Goal: Task Accomplishment & Management: Manage account settings

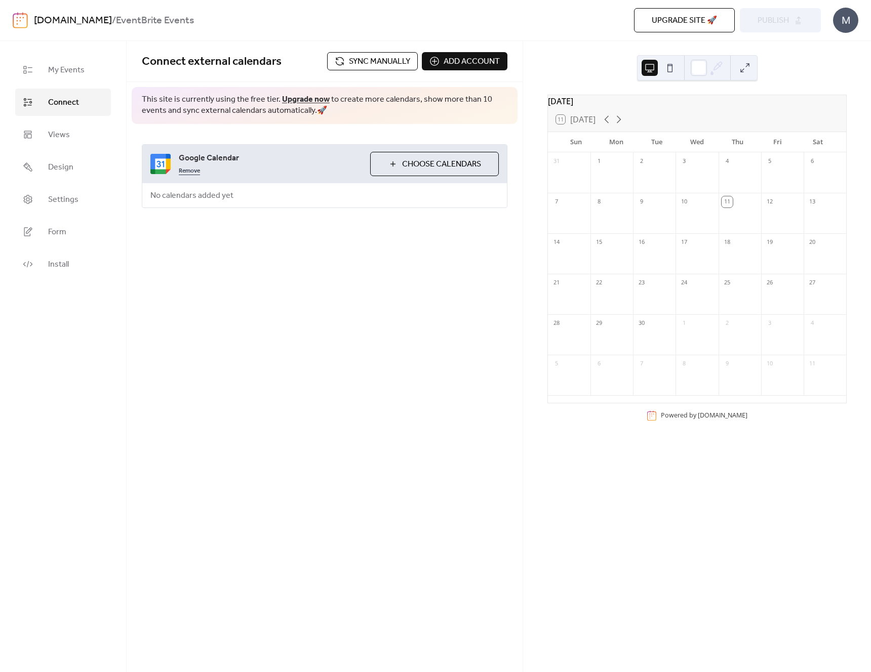
click at [190, 172] on link "Remove" at bounding box center [189, 170] width 21 height 12
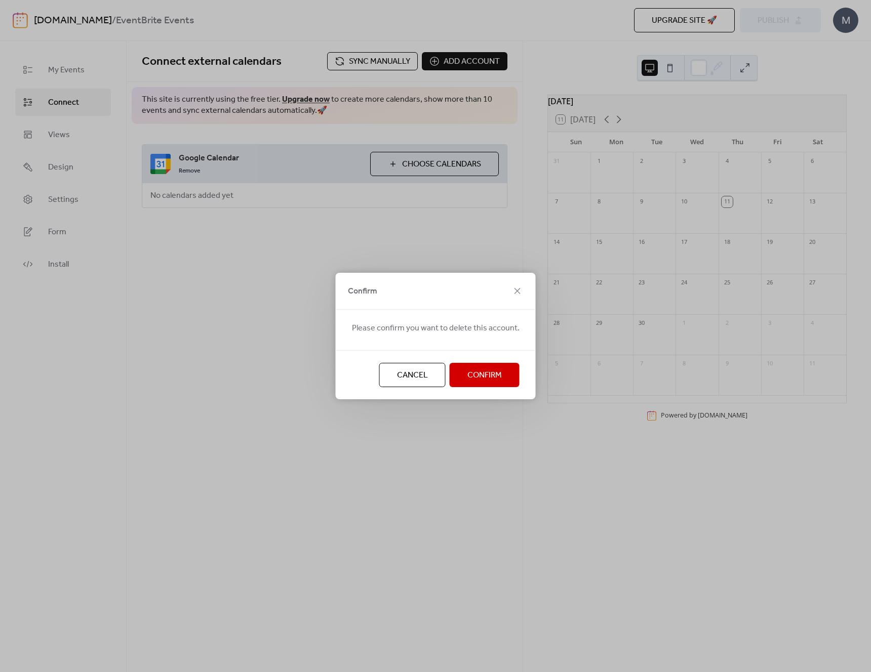
click at [488, 378] on span "Confirm" at bounding box center [484, 375] width 34 height 12
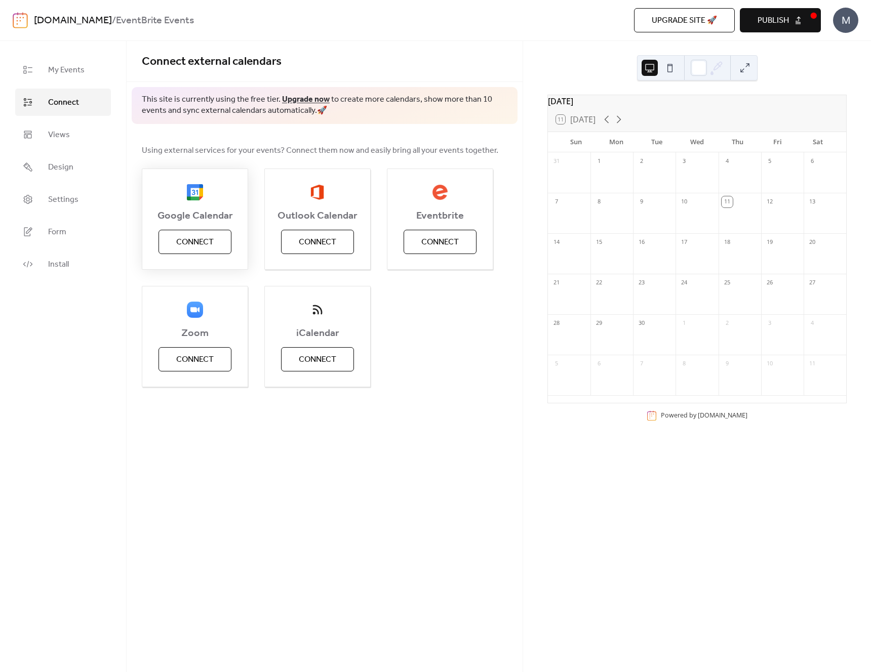
click at [201, 240] on span "Connect" at bounding box center [194, 242] width 37 height 12
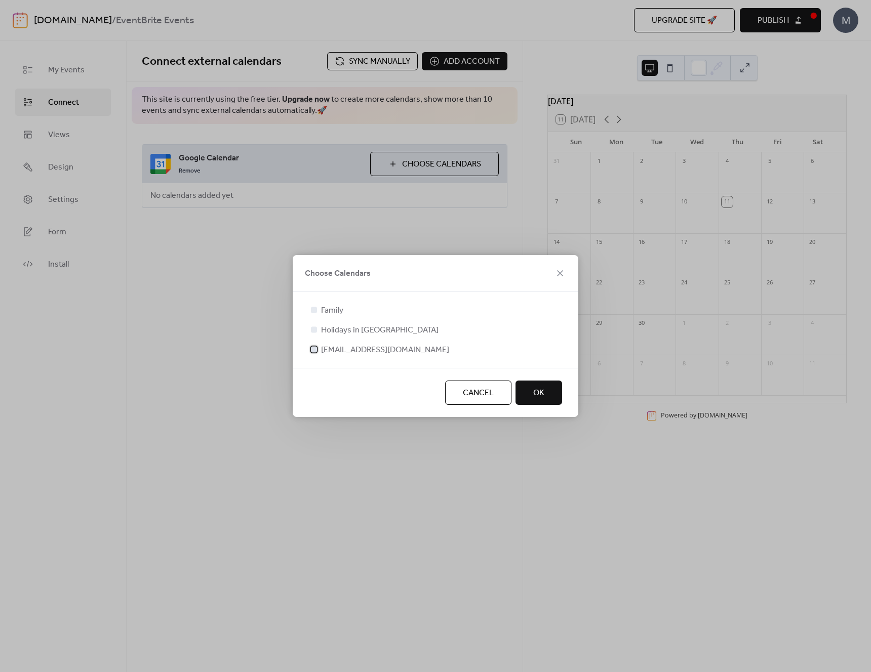
click at [316, 350] on div at bounding box center [314, 349] width 6 height 6
click at [542, 388] on span "OK" at bounding box center [538, 393] width 11 height 12
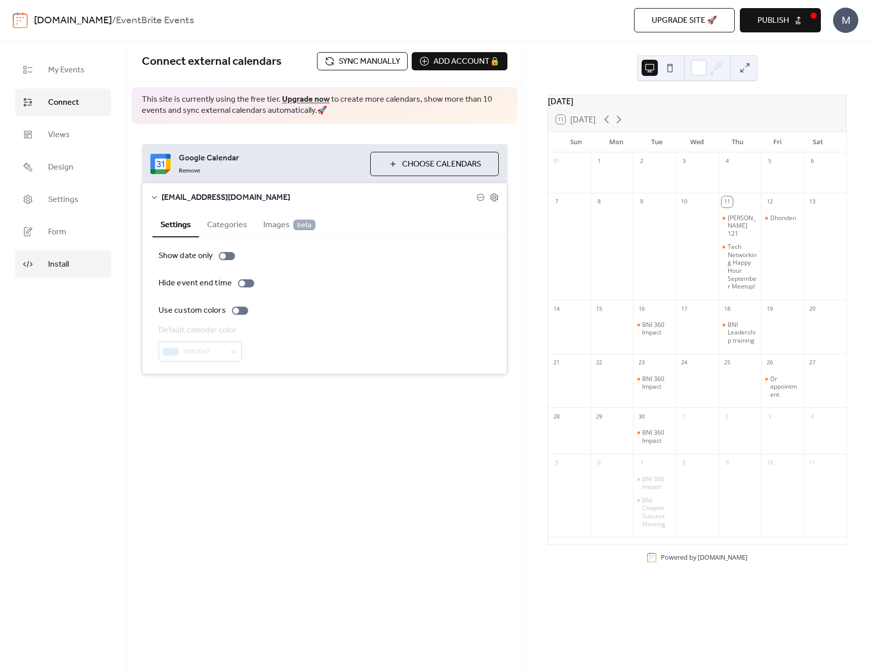
click at [62, 262] on span "Install" at bounding box center [58, 265] width 21 height 12
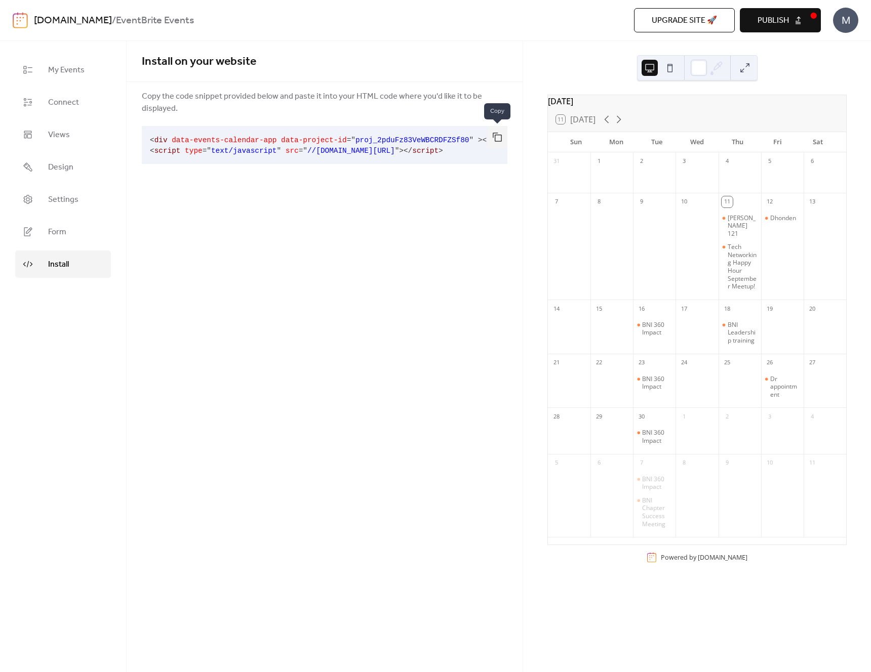
click at [494, 139] on button "button" at bounding box center [497, 137] width 20 height 22
click at [794, 21] on button "Publish" at bounding box center [779, 20] width 81 height 24
click at [65, 103] on span "Connect" at bounding box center [63, 103] width 31 height 12
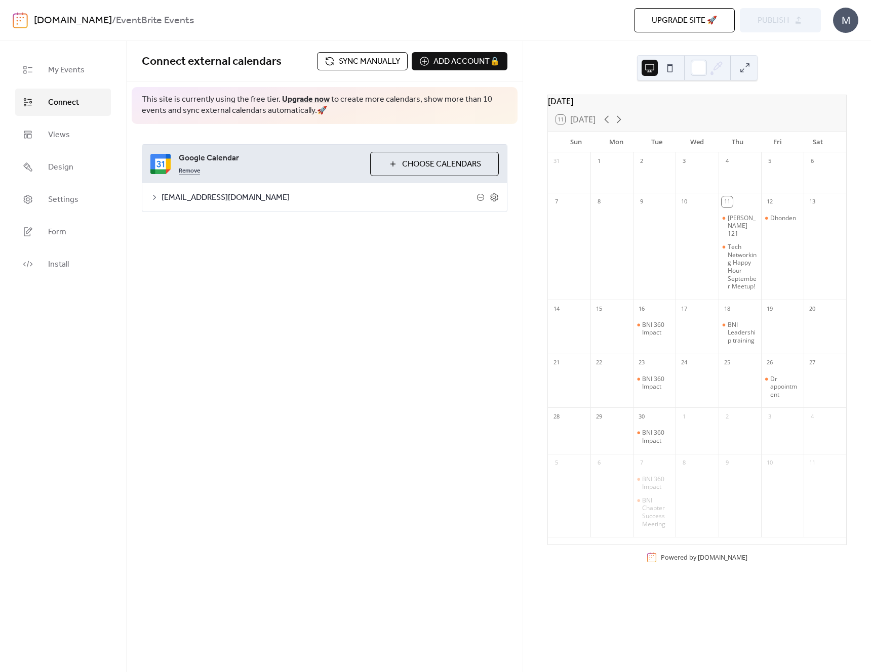
click at [193, 172] on link "Remove" at bounding box center [189, 170] width 21 height 12
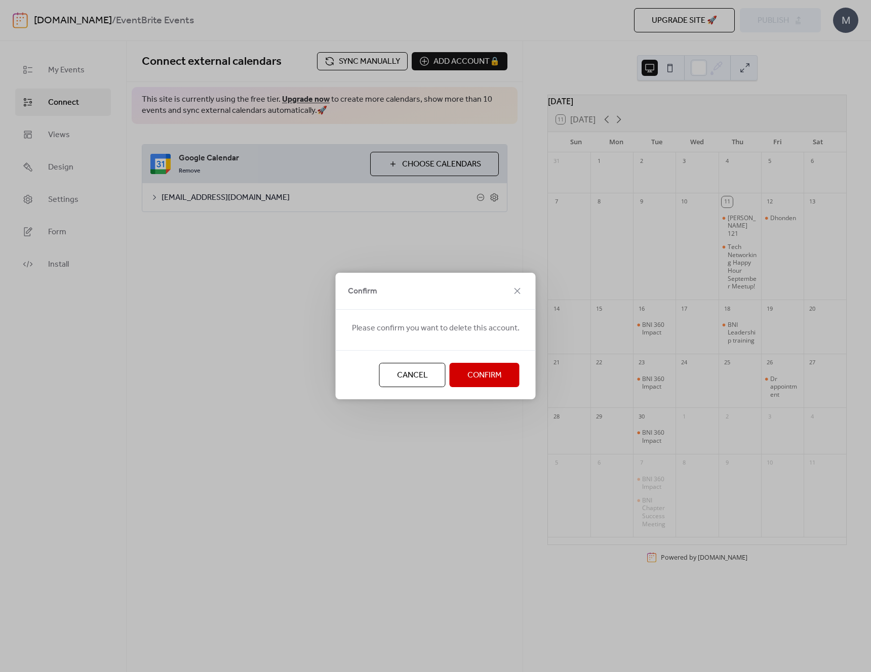
click at [495, 381] on span "Confirm" at bounding box center [484, 375] width 34 height 12
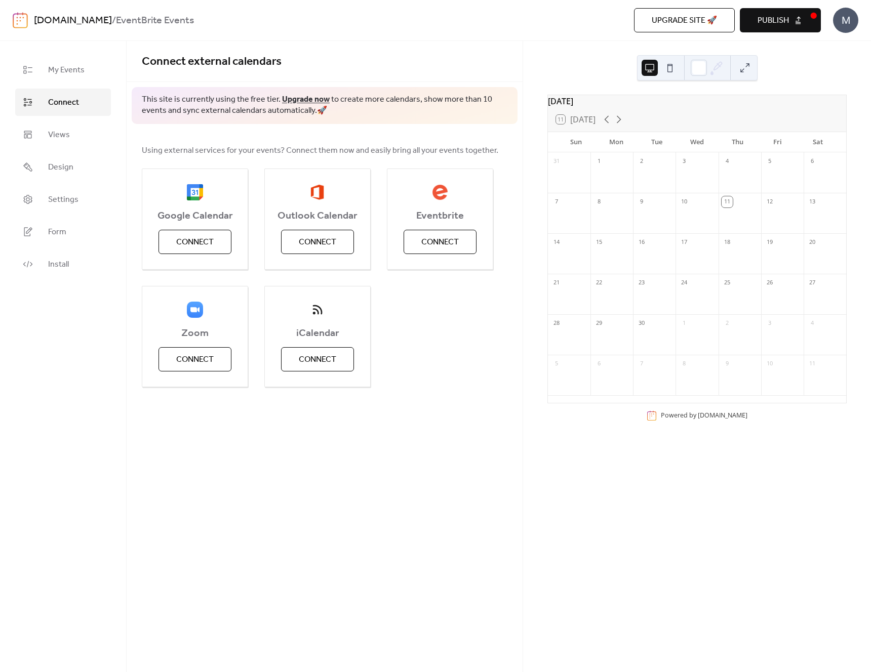
click at [786, 25] on span "Publish" at bounding box center [772, 21] width 31 height 12
click at [673, 22] on span "Upgrade site 🚀" at bounding box center [683, 21] width 65 height 12
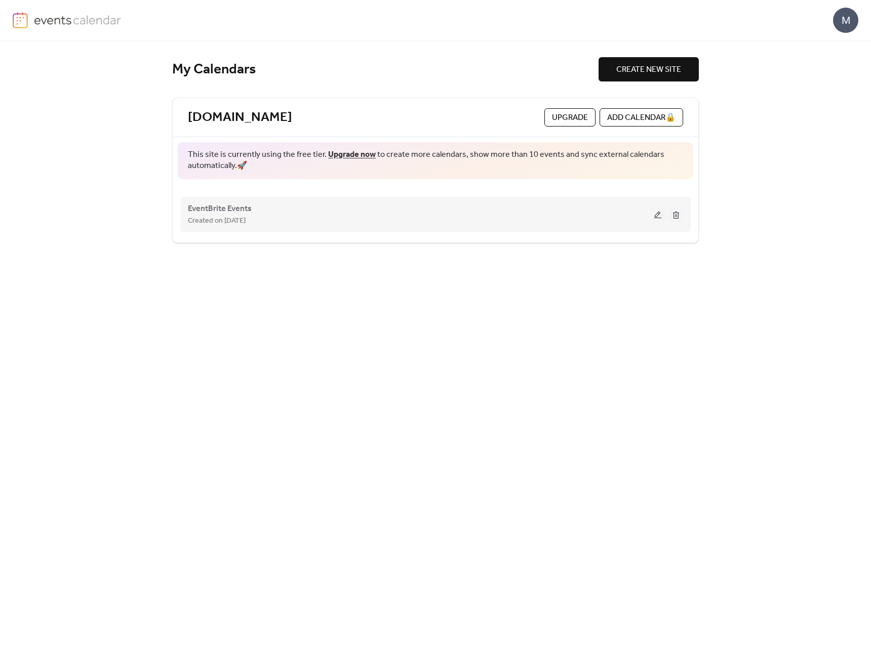
click at [653, 216] on button at bounding box center [657, 214] width 14 height 15
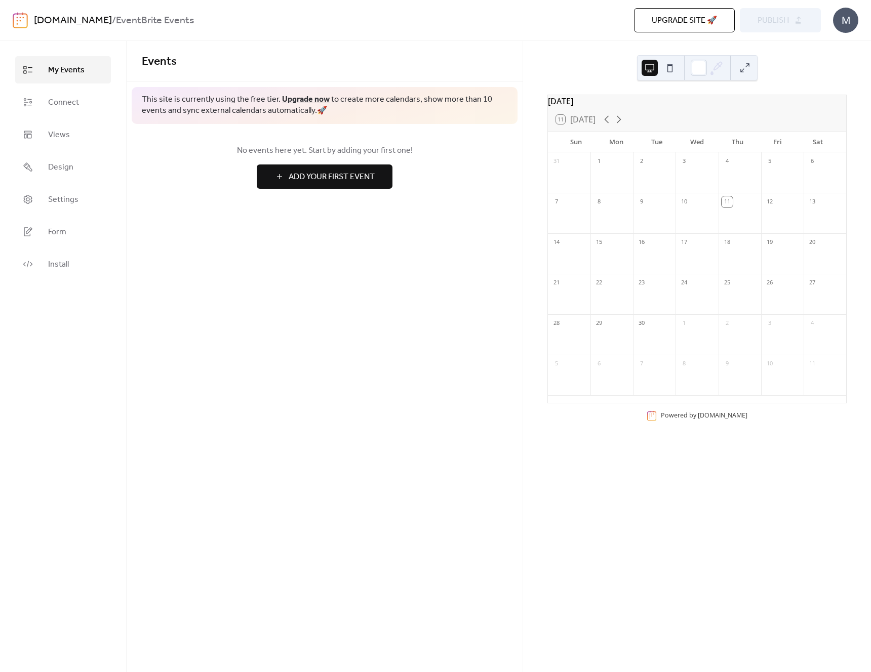
click at [684, 23] on span "Upgrade site 🚀" at bounding box center [683, 21] width 65 height 12
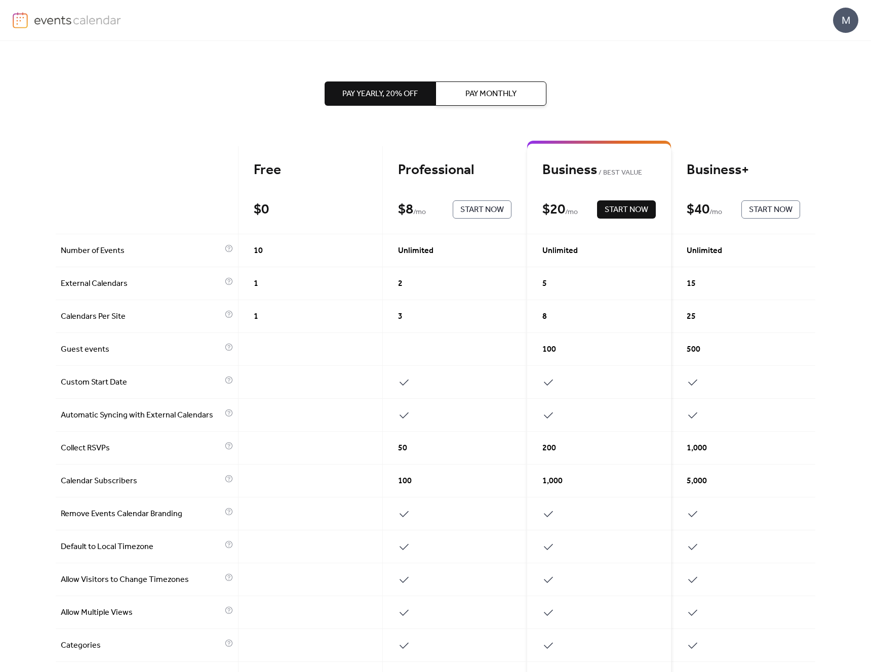
click at [619, 57] on div "Pay Yearly, 20% off Pay Monthly Free $ 0 Start Now Professional $ 8 / mo Start …" at bounding box center [435, 453] width 759 height 825
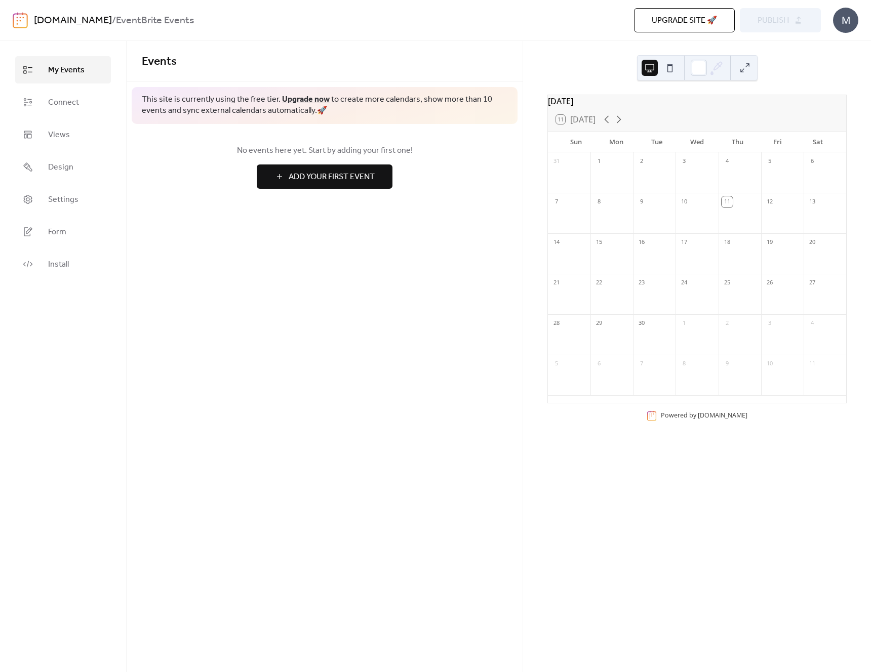
click at [839, 22] on div "M" at bounding box center [845, 20] width 25 height 25
click at [834, 90] on span "Sign out" at bounding box center [824, 90] width 29 height 12
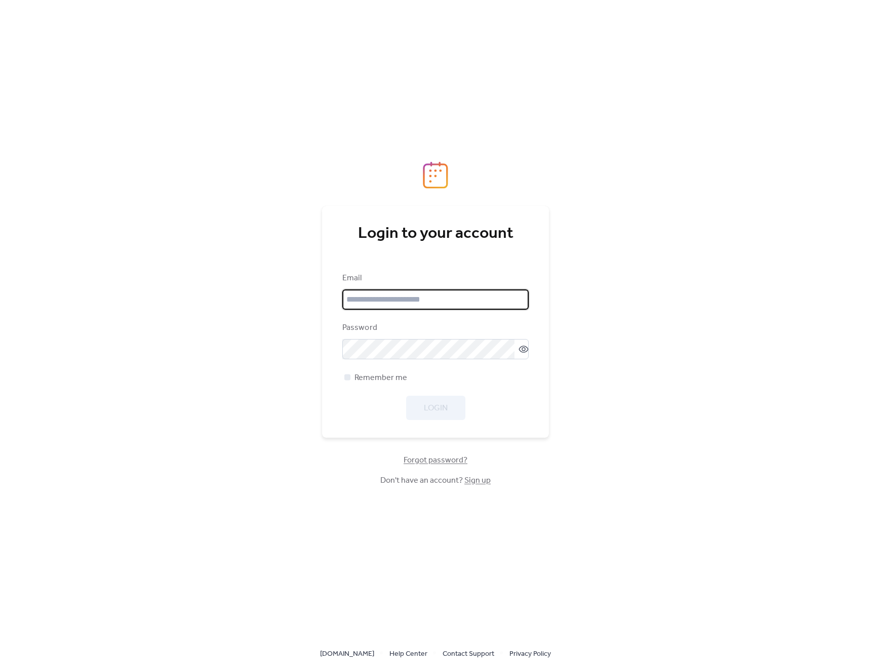
click at [385, 296] on input "email" at bounding box center [435, 300] width 186 height 20
type input "**********"
click at [355, 377] on span "Remember me" at bounding box center [380, 378] width 53 height 12
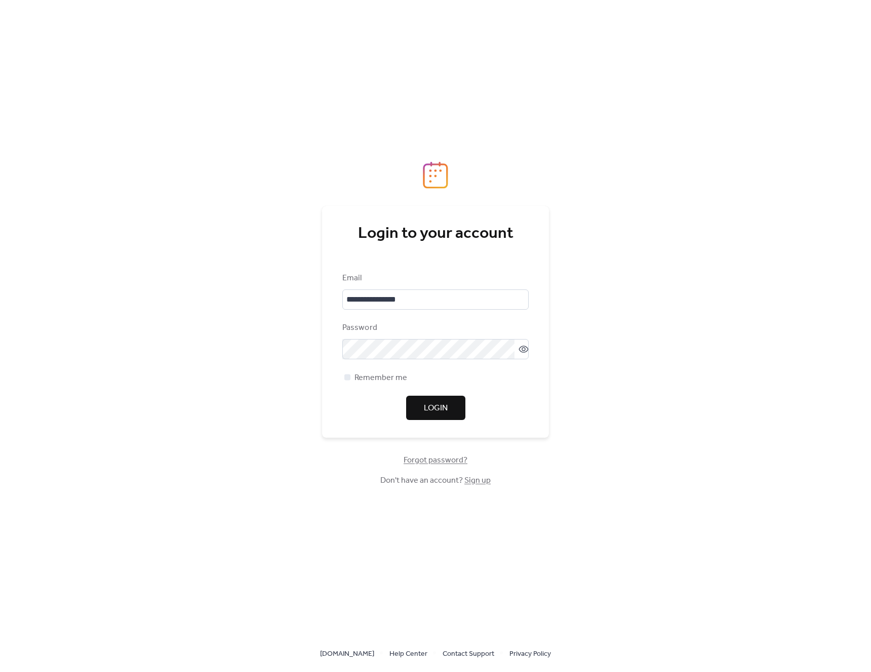
click at [431, 406] on span "Login" at bounding box center [436, 408] width 24 height 12
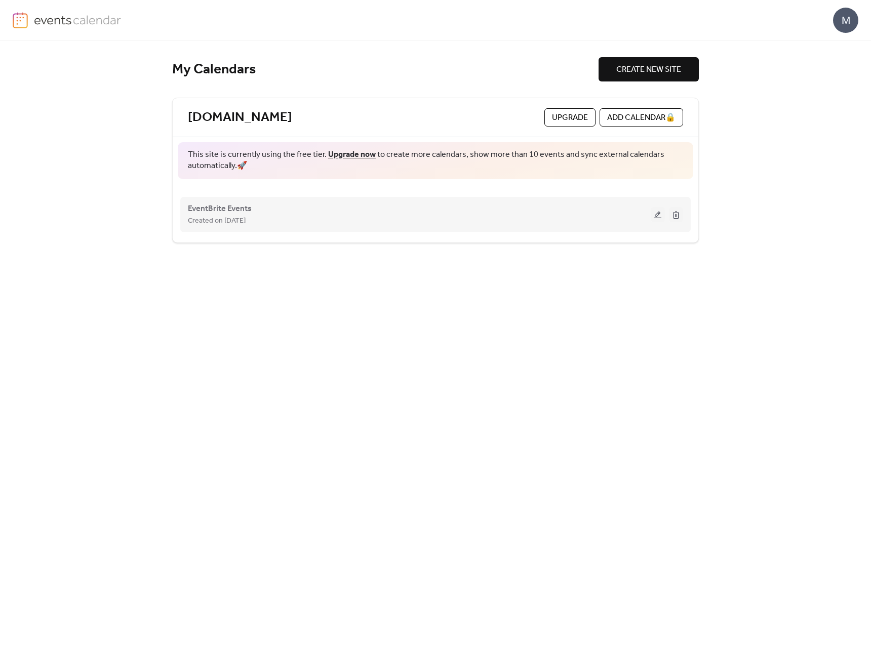
click at [367, 210] on div "EventBrite Events Created on 11-Sep-2025" at bounding box center [419, 214] width 463 height 24
click at [654, 216] on button at bounding box center [657, 214] width 14 height 15
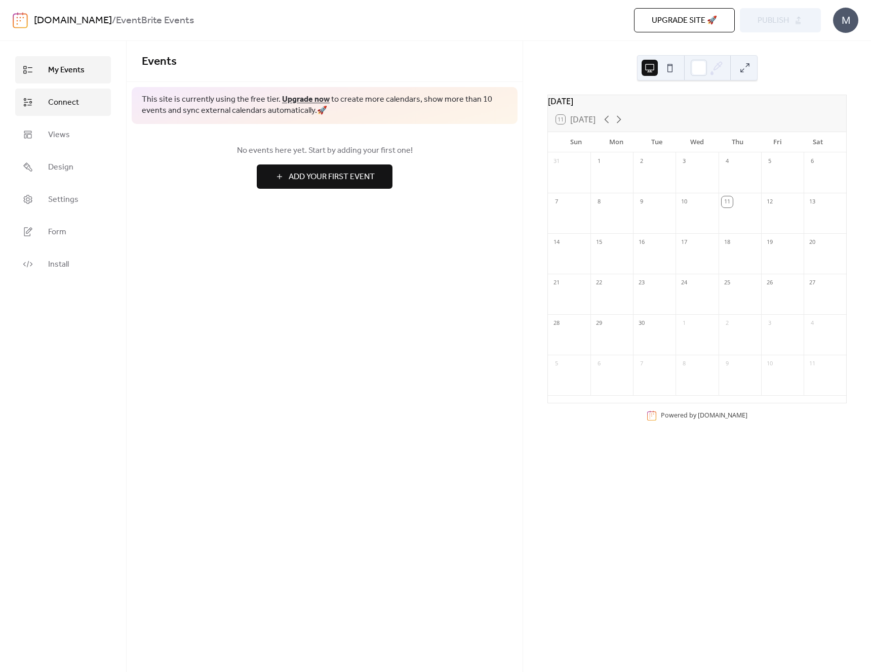
click at [62, 109] on span "Connect" at bounding box center [63, 103] width 31 height 12
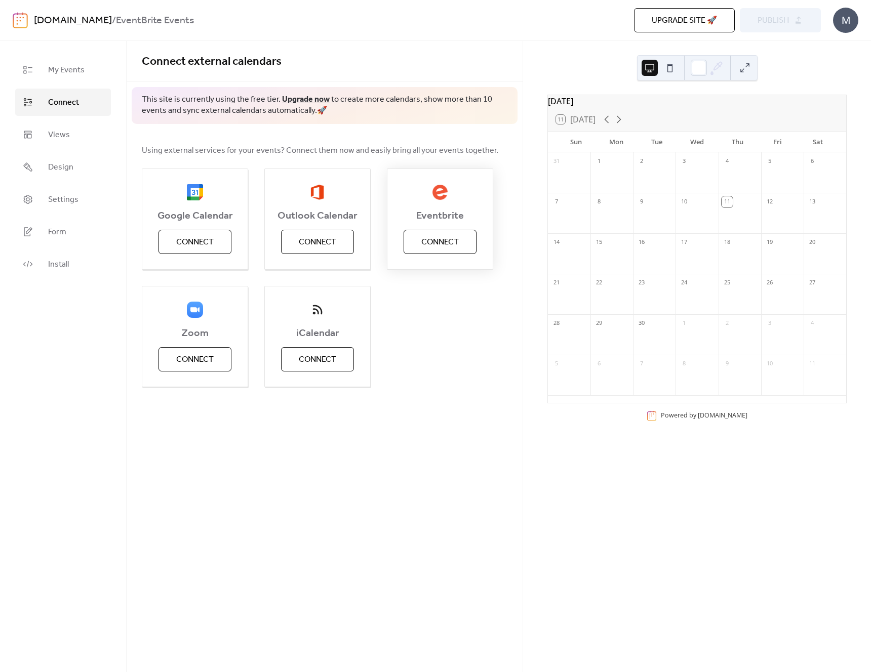
click at [448, 243] on span "Connect" at bounding box center [439, 242] width 37 height 12
click at [432, 239] on div "Eventbrite Connect" at bounding box center [440, 219] width 106 height 101
click at [438, 217] on span "Eventbrite" at bounding box center [439, 216] width 105 height 12
click at [437, 234] on div "Eventbrite Connect" at bounding box center [440, 219] width 106 height 101
click at [433, 214] on span "Eventbrite" at bounding box center [439, 216] width 105 height 12
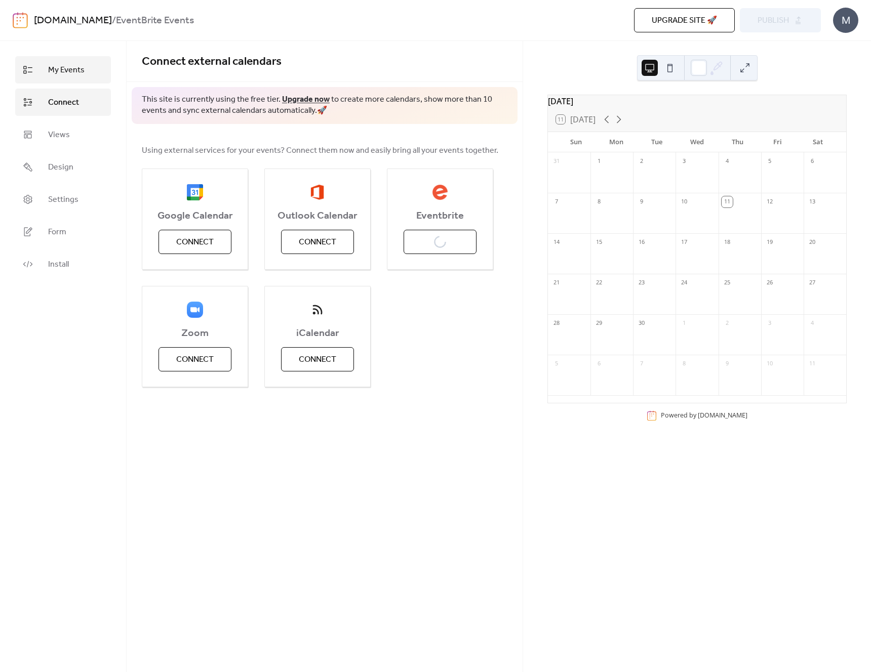
click at [67, 69] on span "My Events" at bounding box center [66, 70] width 36 height 12
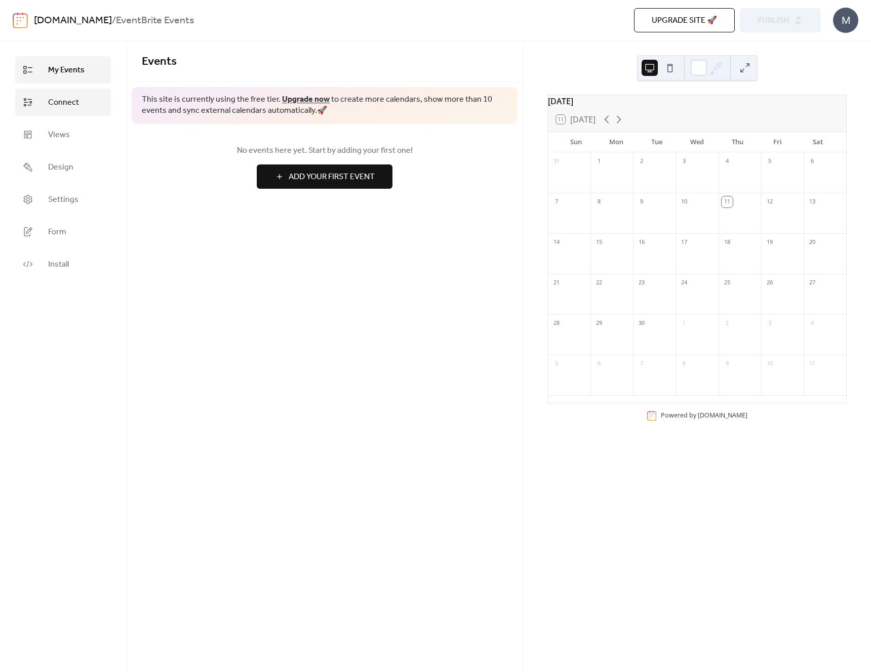
click at [65, 94] on link "Connect" at bounding box center [63, 102] width 96 height 27
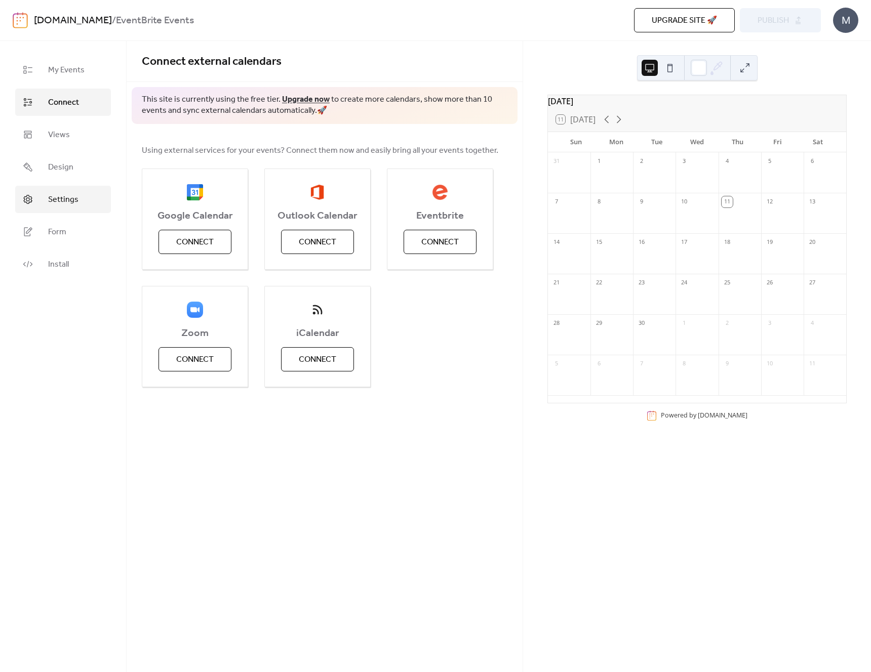
click at [63, 199] on span "Settings" at bounding box center [63, 200] width 30 height 12
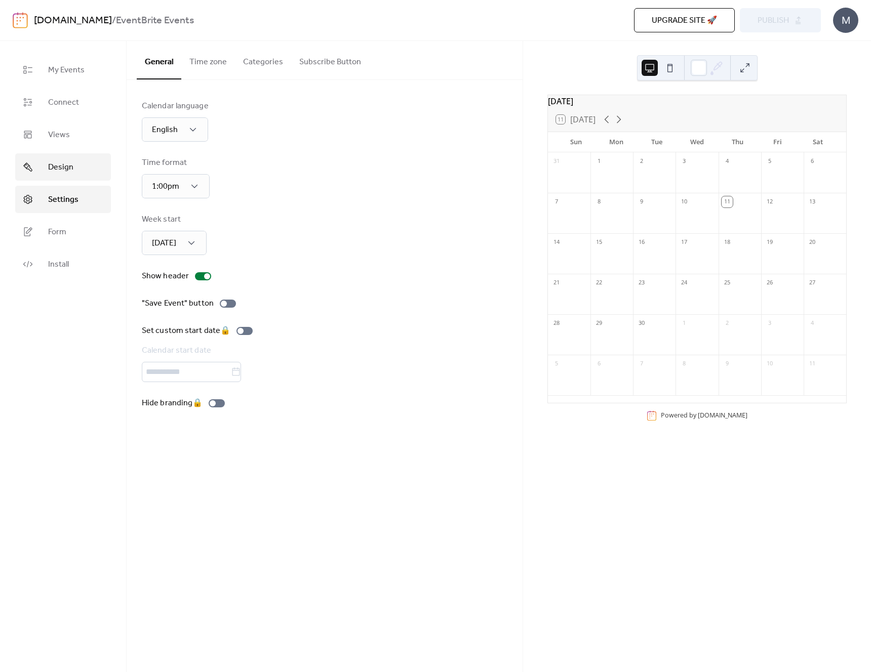
click at [63, 171] on span "Design" at bounding box center [60, 167] width 25 height 12
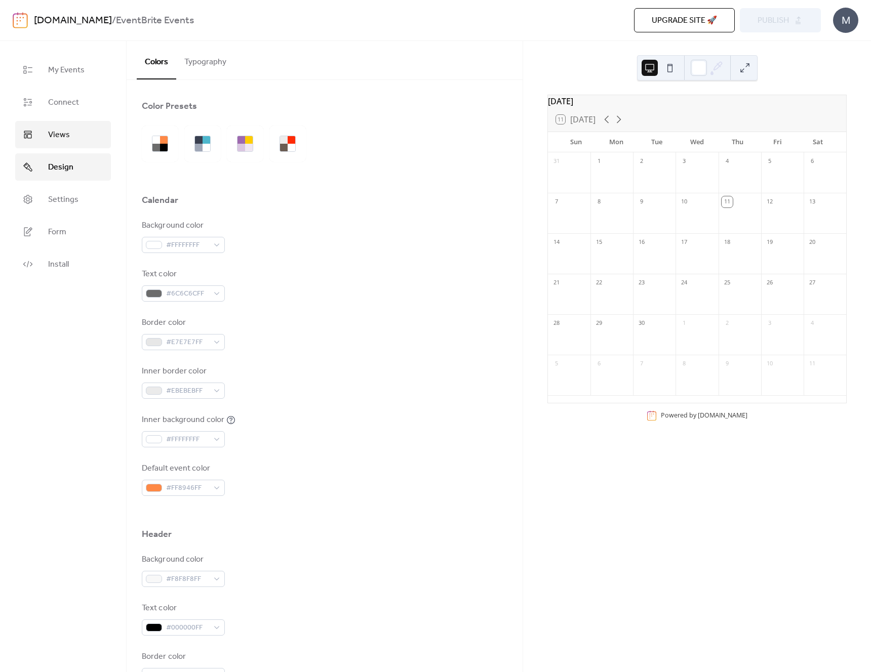
click at [60, 138] on span "Views" at bounding box center [59, 135] width 22 height 12
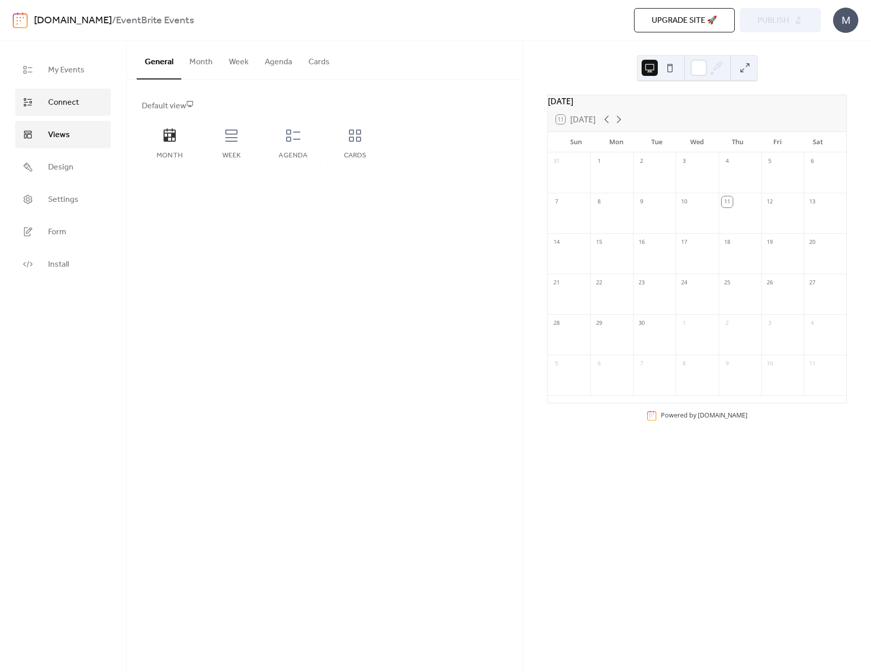
click at [59, 104] on span "Connect" at bounding box center [63, 103] width 31 height 12
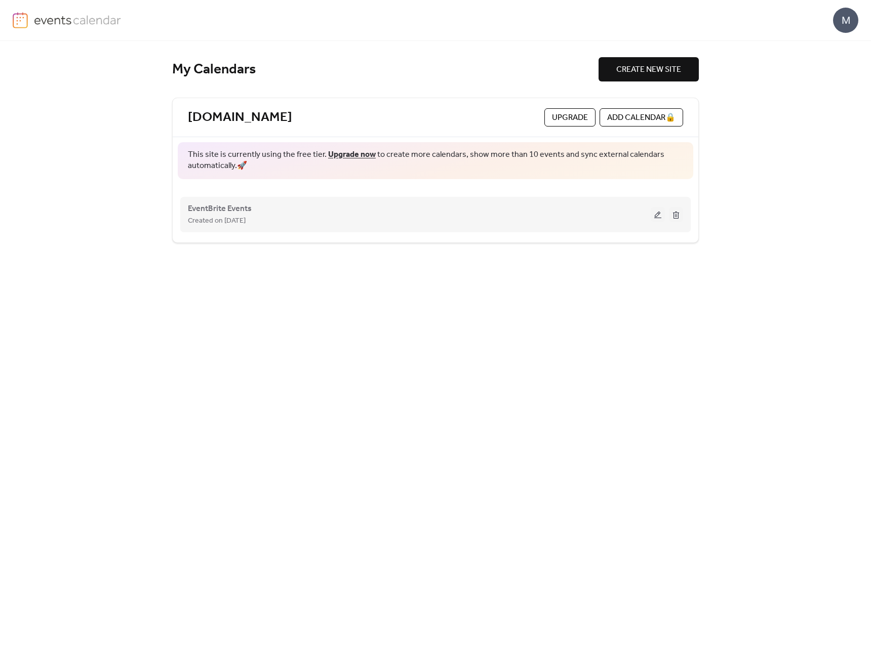
click at [651, 214] on button at bounding box center [657, 214] width 14 height 15
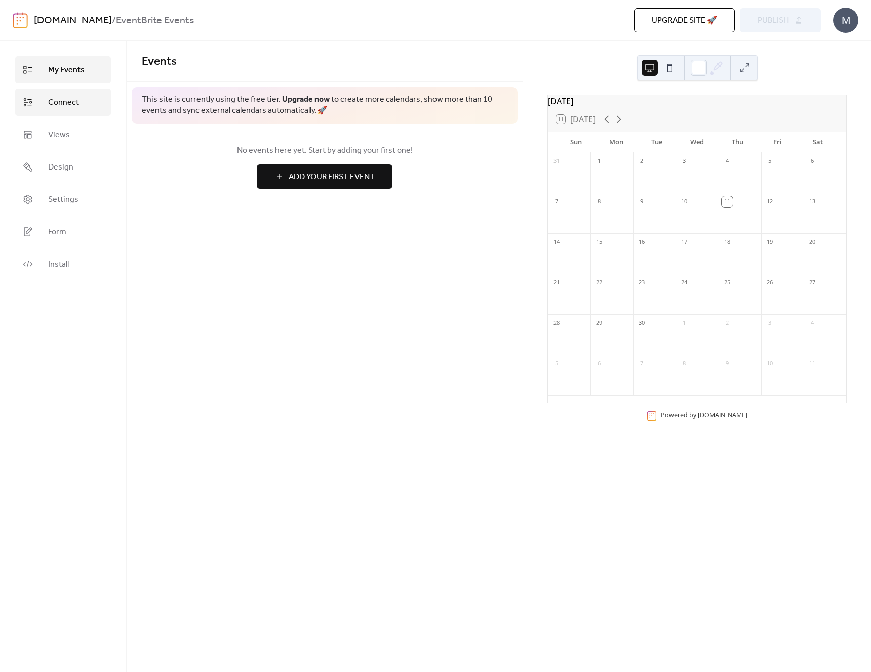
click at [74, 100] on span "Connect" at bounding box center [63, 103] width 31 height 12
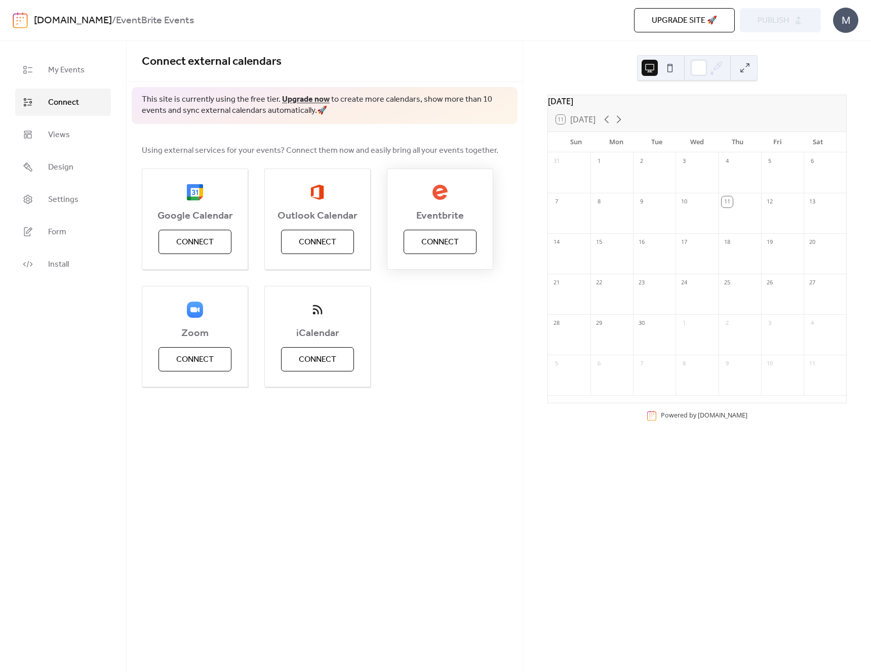
click at [438, 241] on span "Connect" at bounding box center [439, 242] width 37 height 12
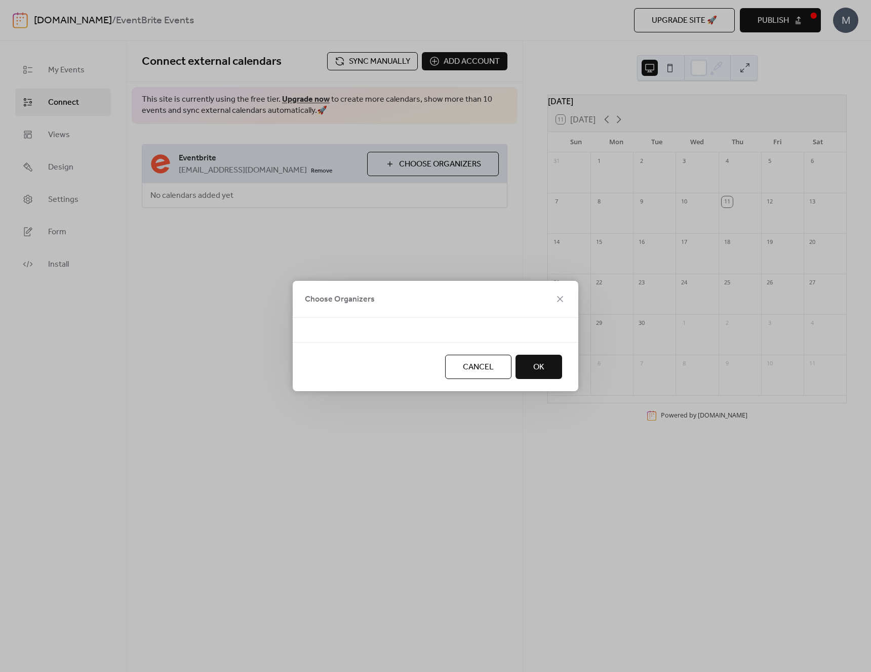
click at [371, 330] on div at bounding box center [435, 336] width 253 height 12
click at [397, 333] on div at bounding box center [435, 336] width 253 height 12
click at [536, 364] on span "OK" at bounding box center [538, 367] width 11 height 12
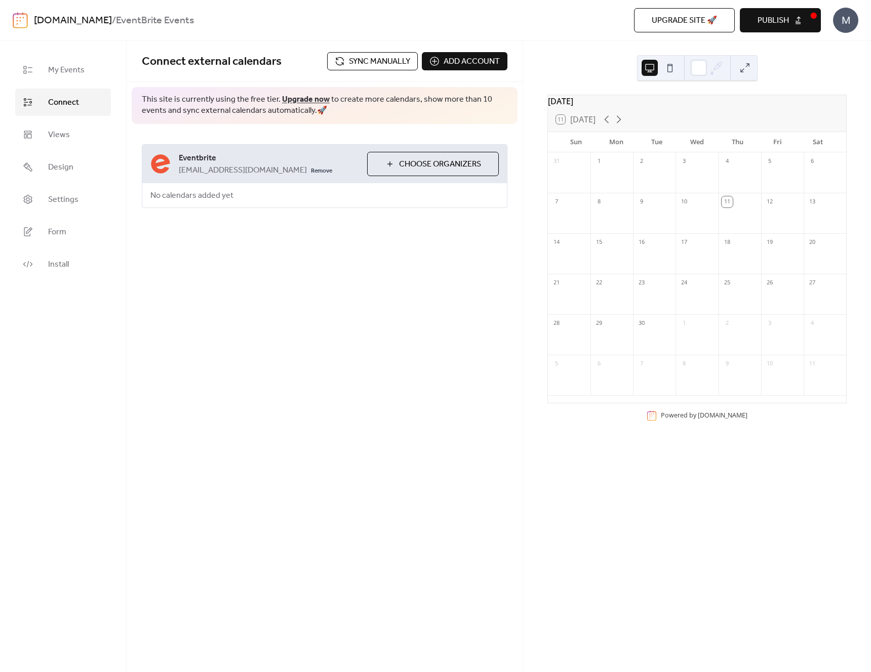
click at [386, 165] on button "Choose Organizers" at bounding box center [433, 164] width 132 height 24
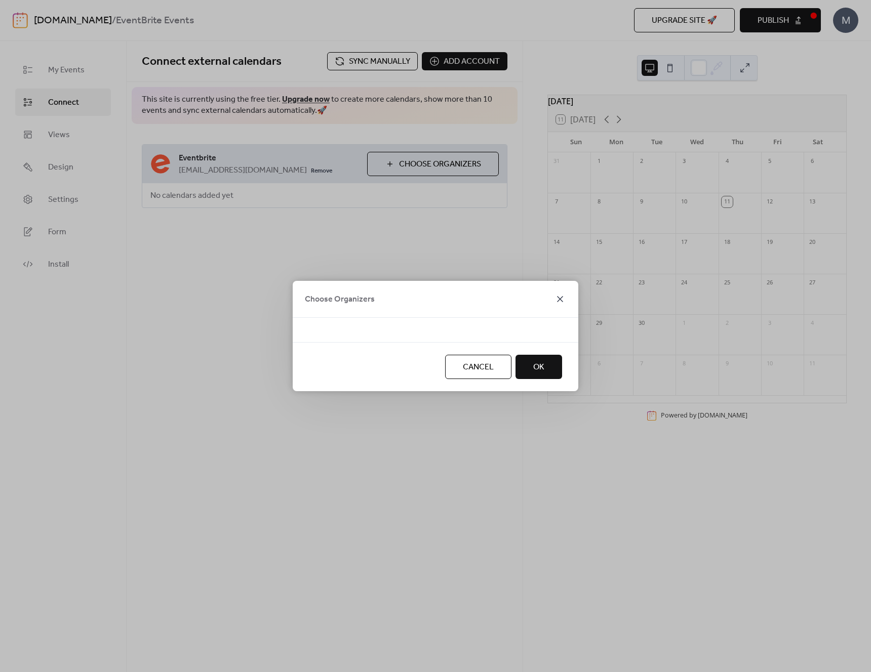
click at [558, 300] on icon at bounding box center [560, 299] width 12 height 12
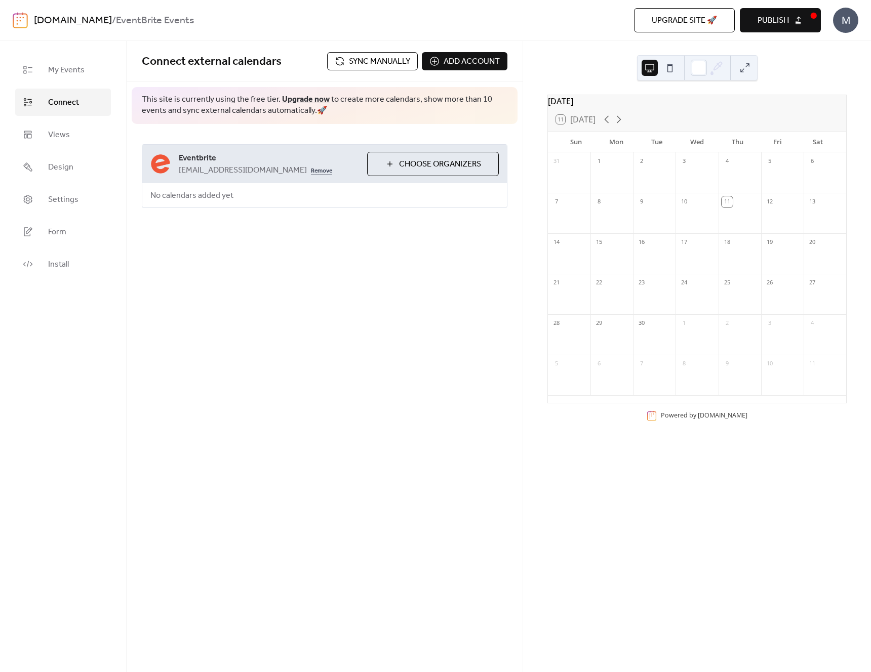
click at [311, 173] on link "Remove" at bounding box center [321, 170] width 21 height 12
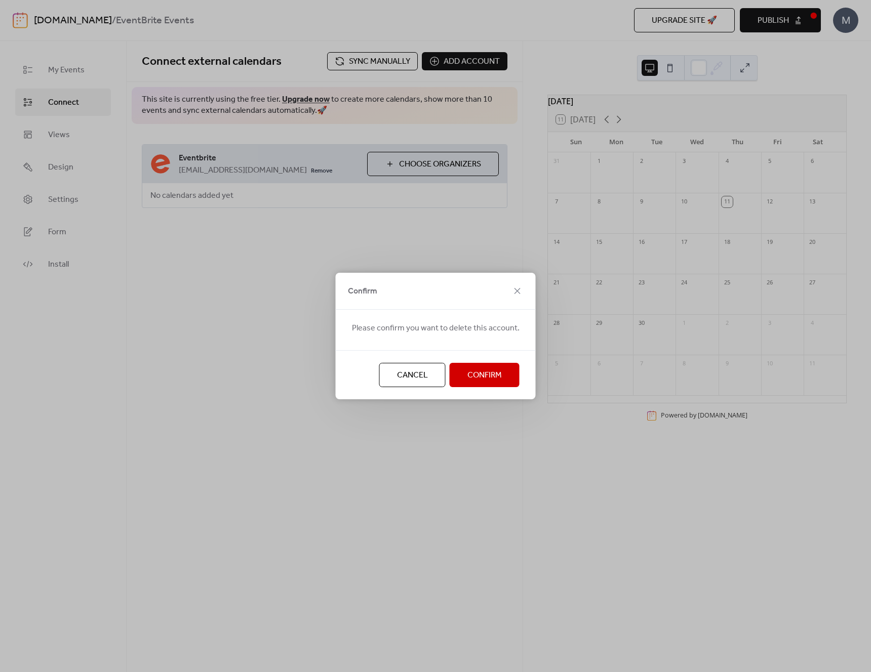
click at [472, 381] on span "Confirm" at bounding box center [484, 375] width 34 height 12
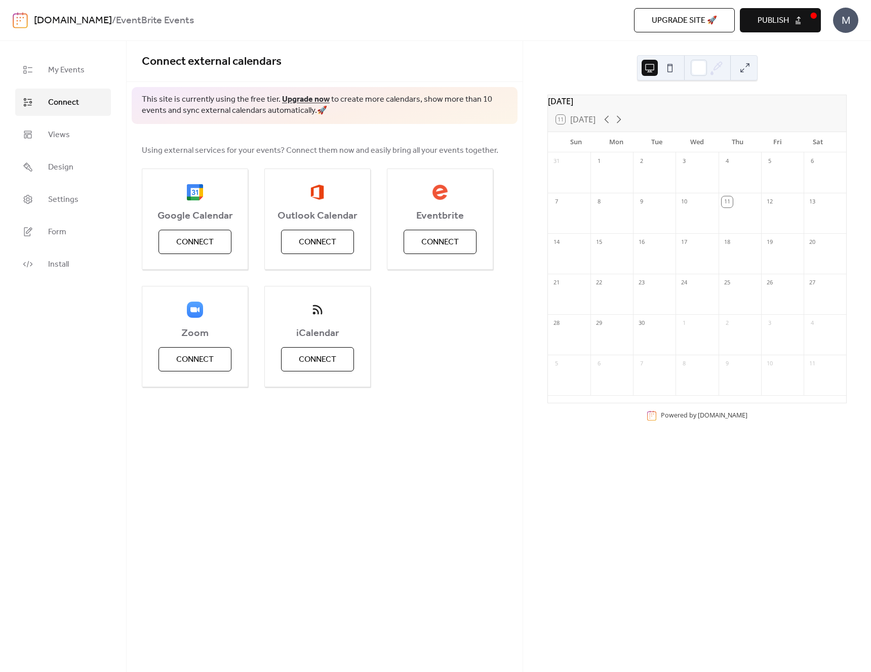
click at [46, 20] on link "[DOMAIN_NAME]" at bounding box center [73, 20] width 78 height 19
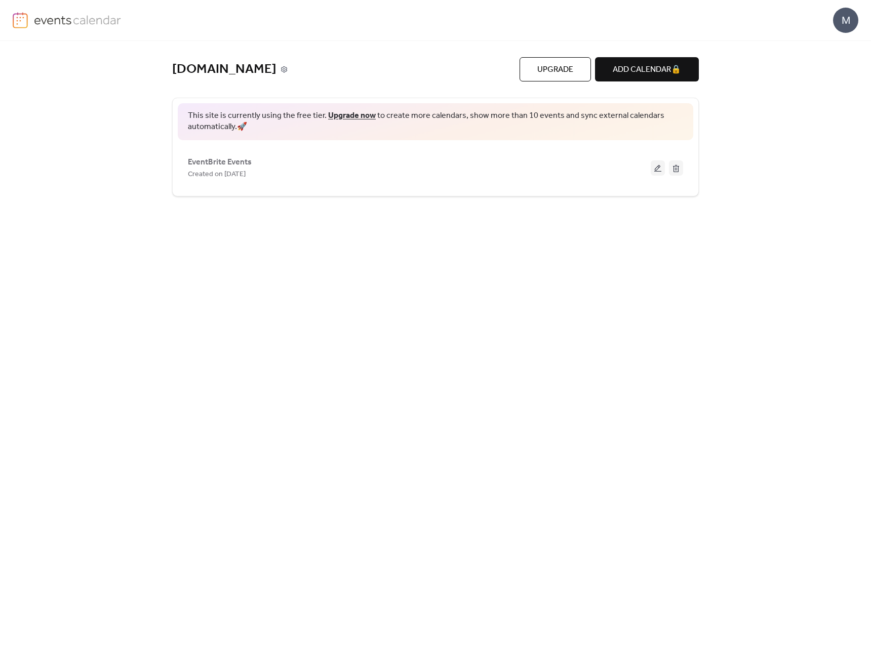
click at [282, 69] on icon at bounding box center [283, 69] width 3 height 3
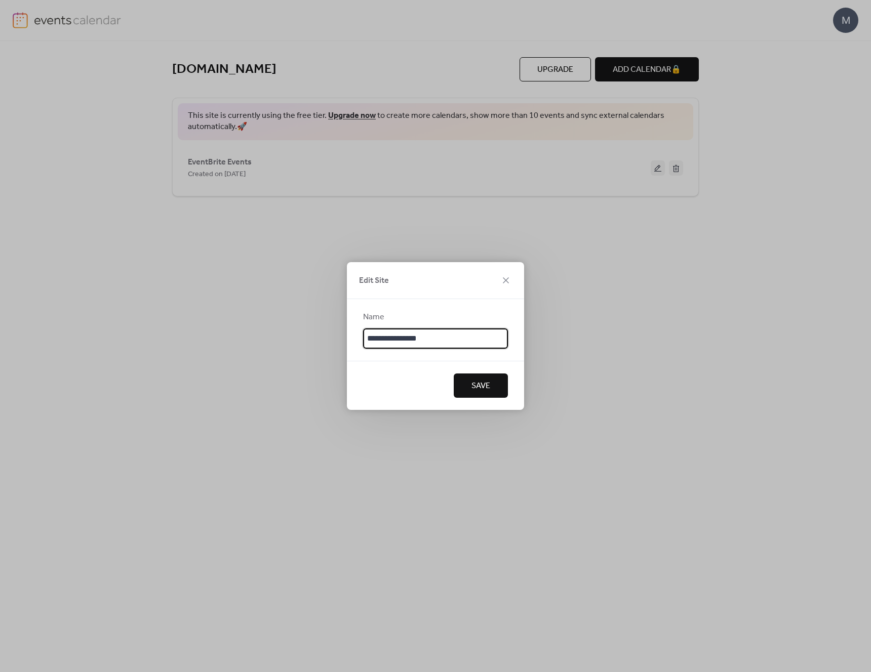
drag, startPoint x: 430, startPoint y: 337, endPoint x: 347, endPoint y: 336, distance: 82.5
click at [347, 336] on div "**********" at bounding box center [435, 330] width 177 height 62
click at [474, 383] on span "Save" at bounding box center [480, 386] width 19 height 12
click at [503, 279] on icon at bounding box center [506, 280] width 12 height 12
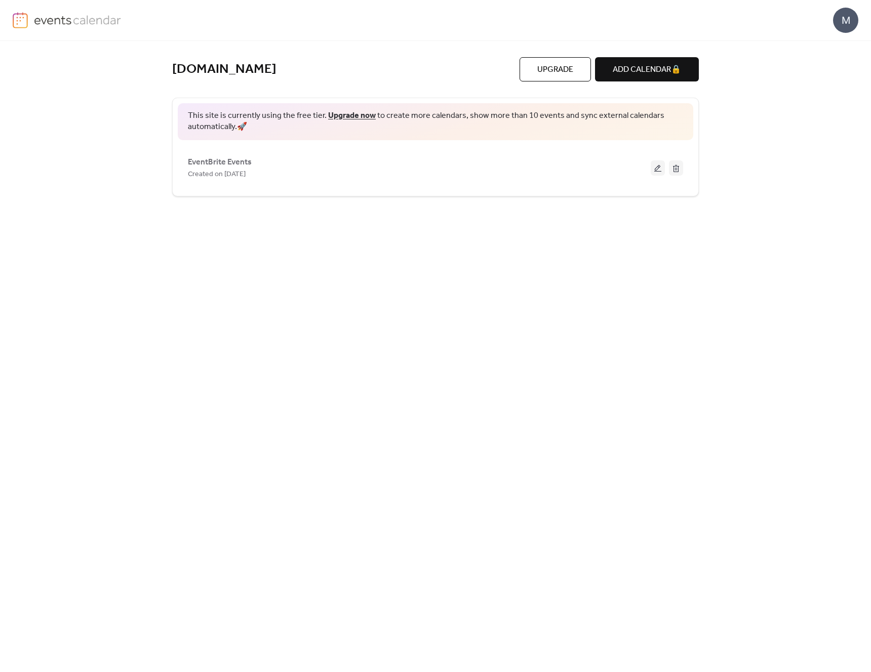
click at [839, 22] on div "M" at bounding box center [845, 20] width 25 height 25
click at [817, 39] on span "Account" at bounding box center [825, 45] width 30 height 12
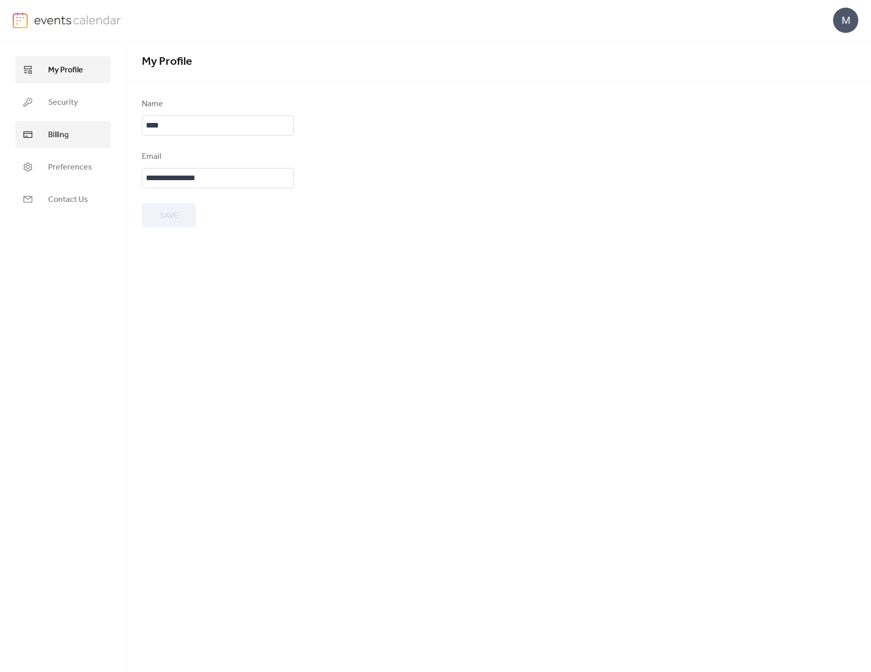
click at [61, 137] on span "Billing" at bounding box center [58, 135] width 21 height 12
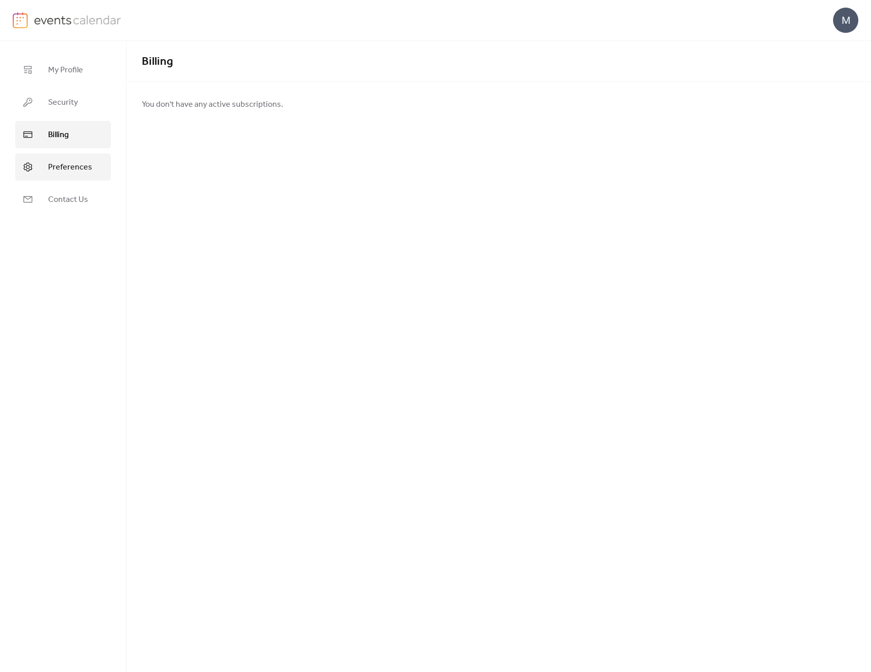
click at [61, 164] on span "Preferences" at bounding box center [70, 167] width 44 height 12
click at [59, 190] on link "Contact Us" at bounding box center [63, 199] width 96 height 27
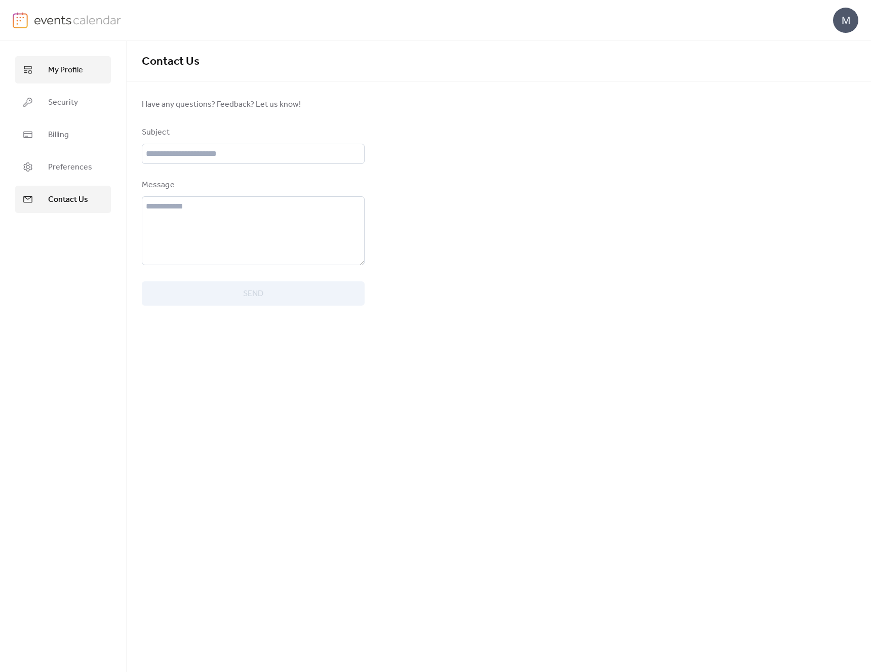
click at [64, 71] on span "My Profile" at bounding box center [65, 70] width 35 height 12
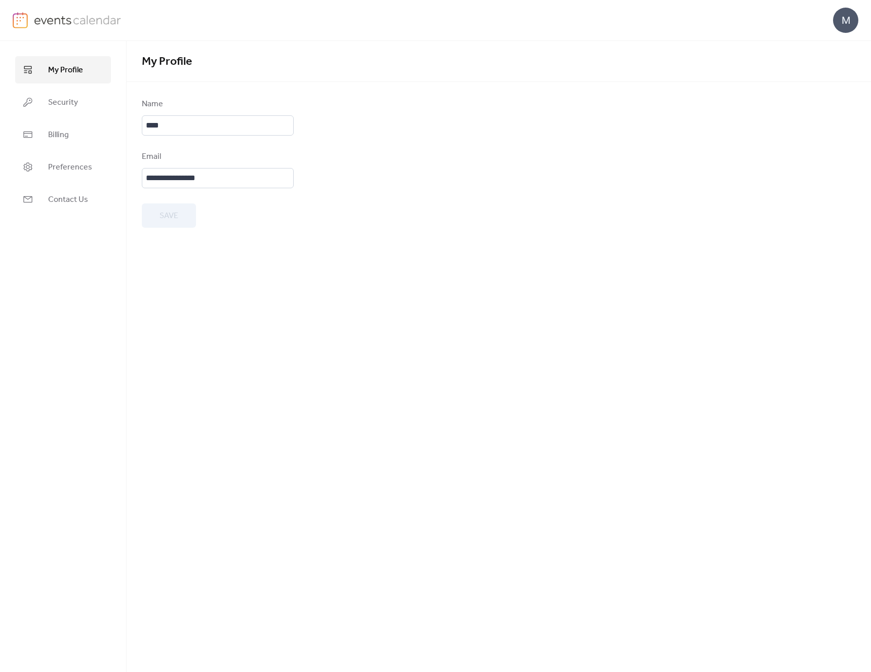
click at [55, 24] on img at bounding box center [78, 19] width 88 height 15
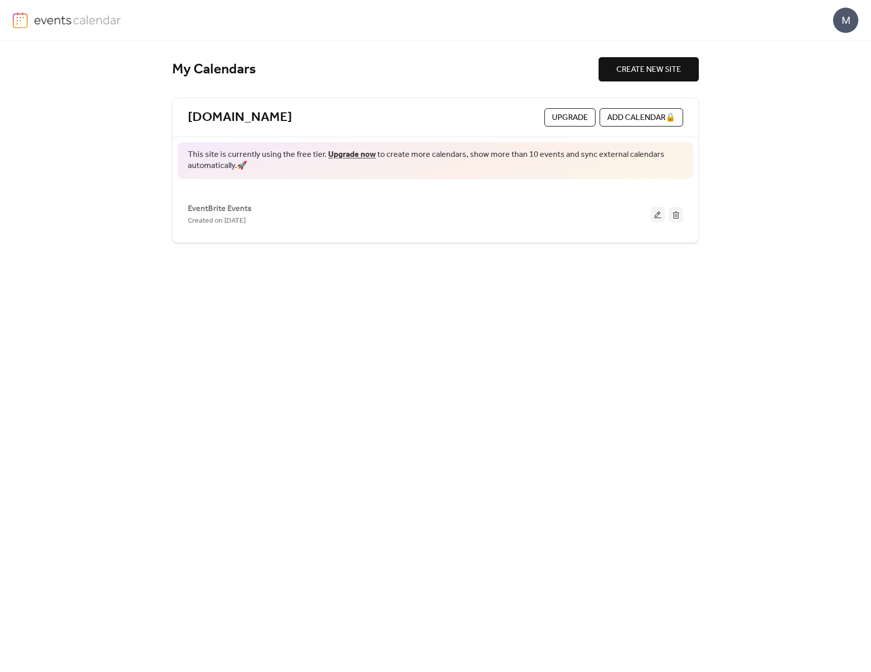
click at [75, 20] on img at bounding box center [78, 19] width 88 height 15
click at [69, 21] on img at bounding box center [78, 19] width 88 height 15
click at [21, 25] on img at bounding box center [20, 20] width 15 height 16
click at [843, 23] on div "M" at bounding box center [845, 20] width 25 height 25
click at [822, 90] on span "Sign out" at bounding box center [824, 90] width 29 height 12
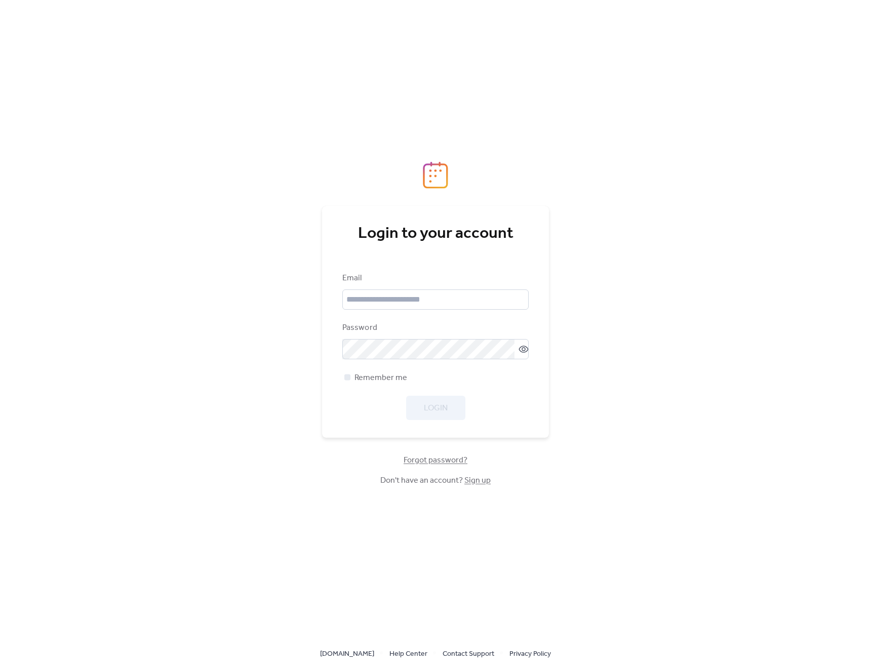
click at [440, 172] on img at bounding box center [435, 174] width 25 height 27
click at [438, 178] on img at bounding box center [435, 174] width 25 height 27
click at [356, 653] on link "[DOMAIN_NAME]" at bounding box center [347, 653] width 54 height 13
click at [392, 300] on input "email" at bounding box center [435, 300] width 186 height 20
type input "**********"
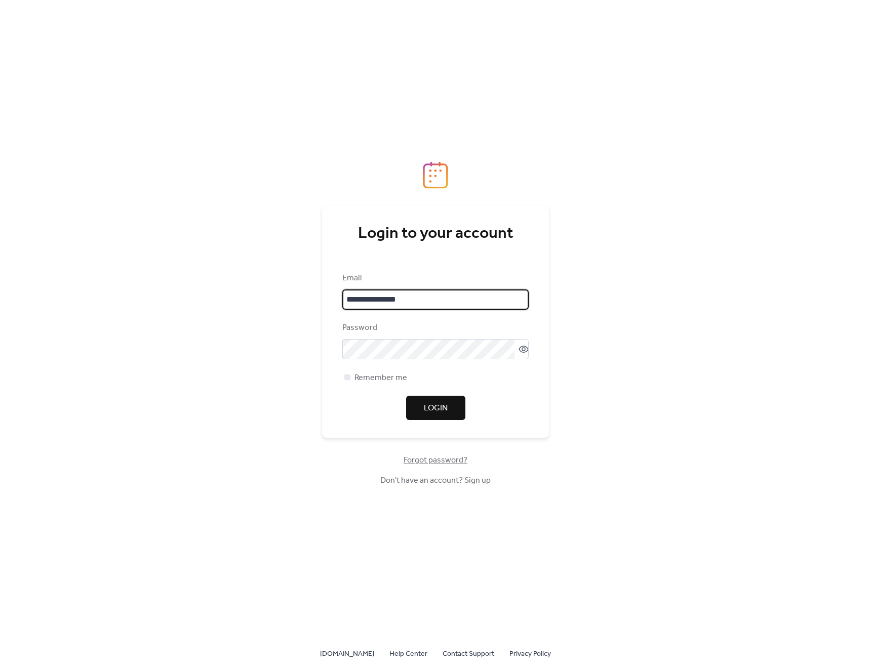
click at [422, 408] on button "Login" at bounding box center [435, 408] width 59 height 24
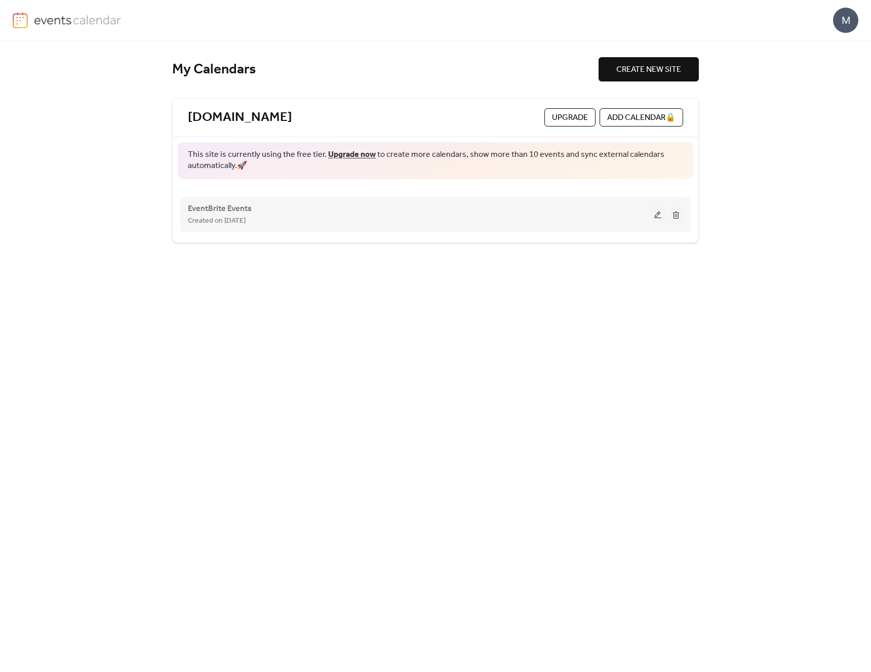
click at [258, 209] on div "EventBrite Events Created on [DATE]" at bounding box center [419, 214] width 463 height 24
click at [662, 216] on button at bounding box center [657, 214] width 14 height 15
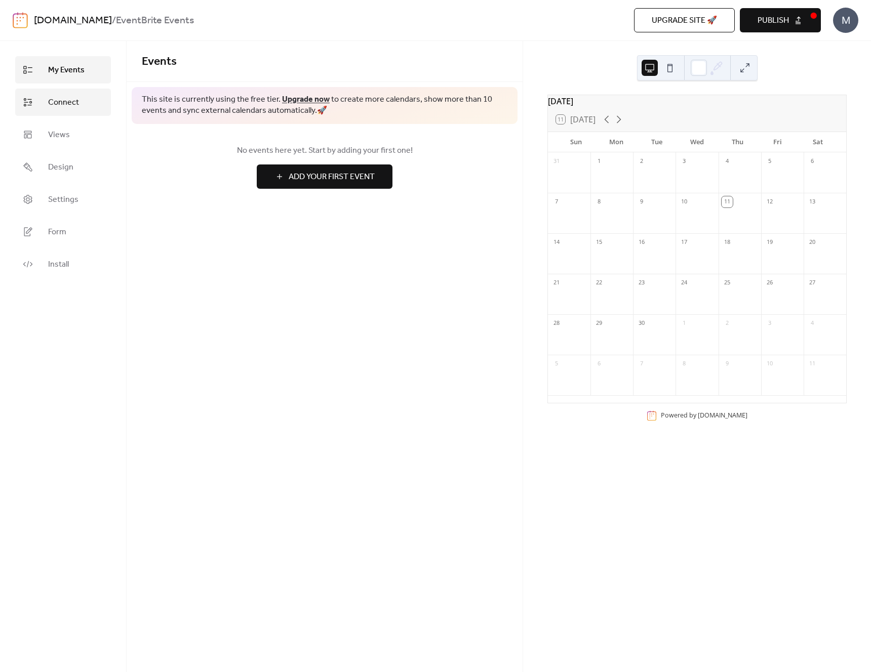
click at [48, 105] on span "Connect" at bounding box center [63, 103] width 31 height 12
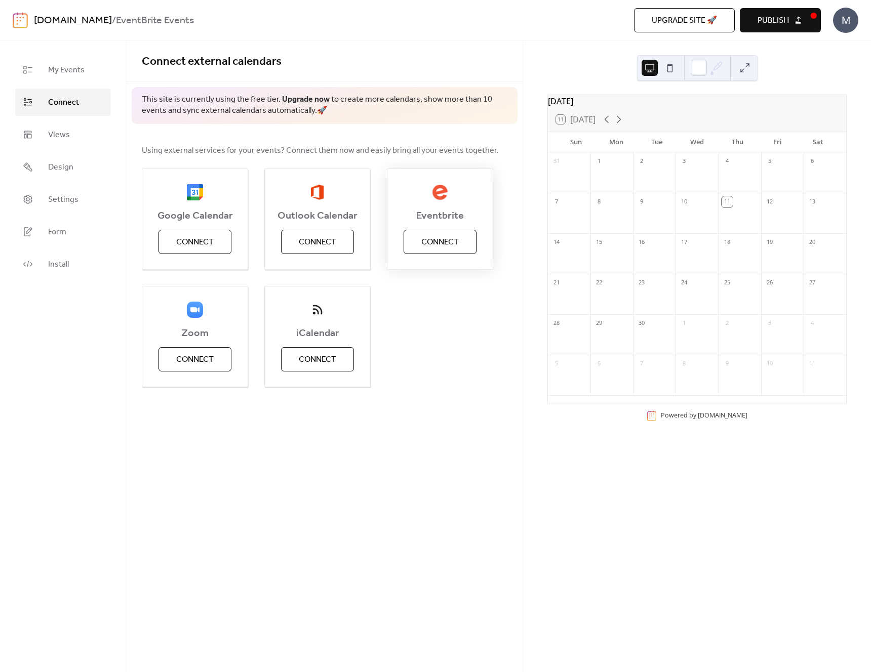
click at [431, 247] on span "Connect" at bounding box center [439, 242] width 37 height 12
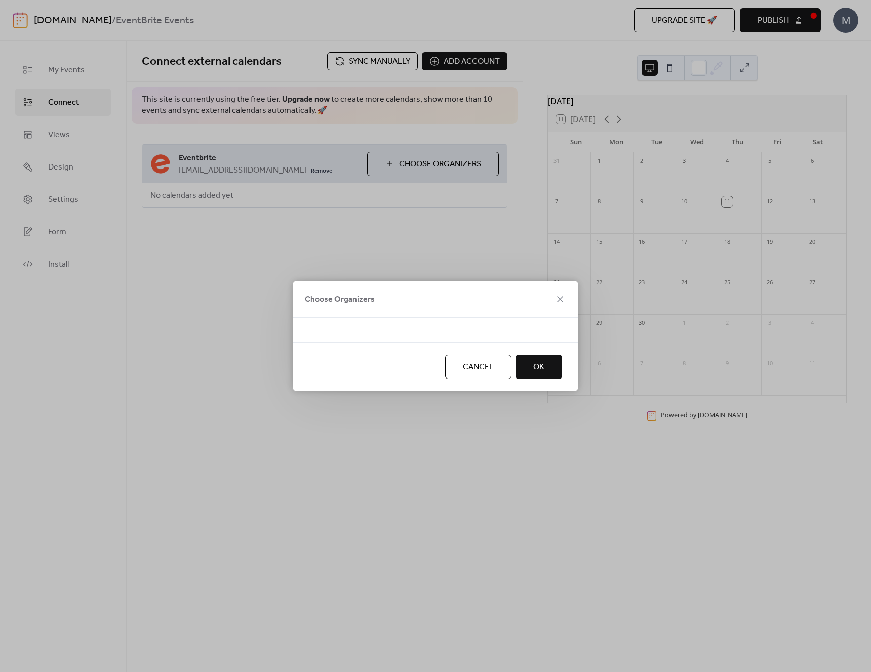
click at [538, 365] on span "OK" at bounding box center [538, 367] width 11 height 12
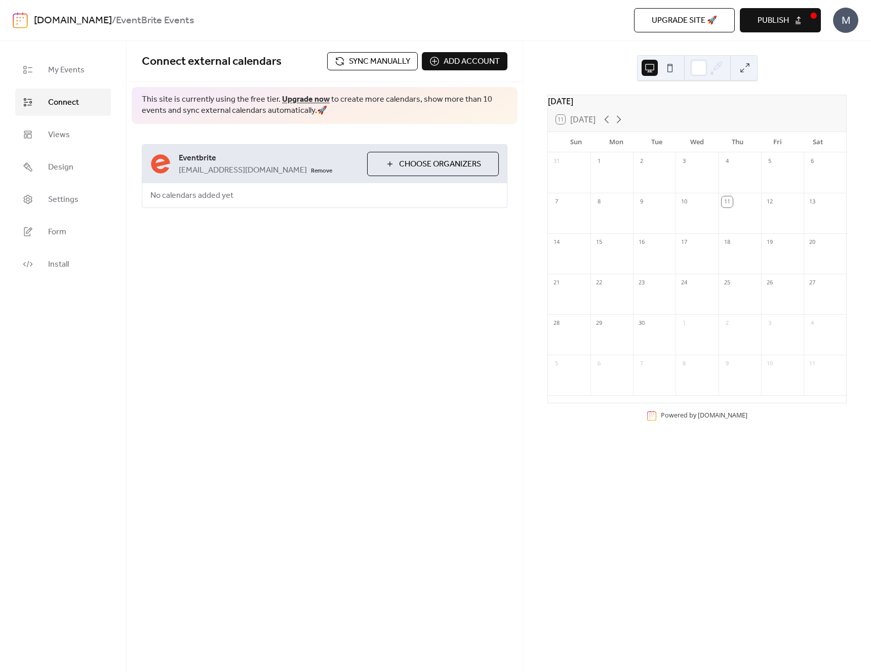
click at [386, 62] on span "Sync manually" at bounding box center [379, 62] width 61 height 12
